Goal: Navigation & Orientation: Understand site structure

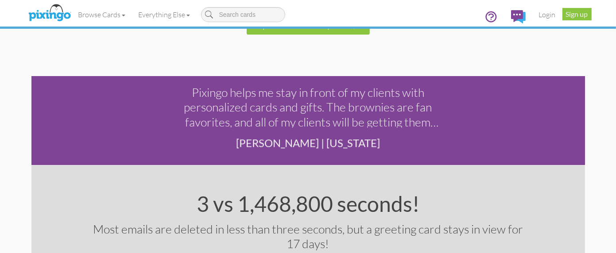
scroll to position [1843, 0]
